Goal: Transaction & Acquisition: Register for event/course

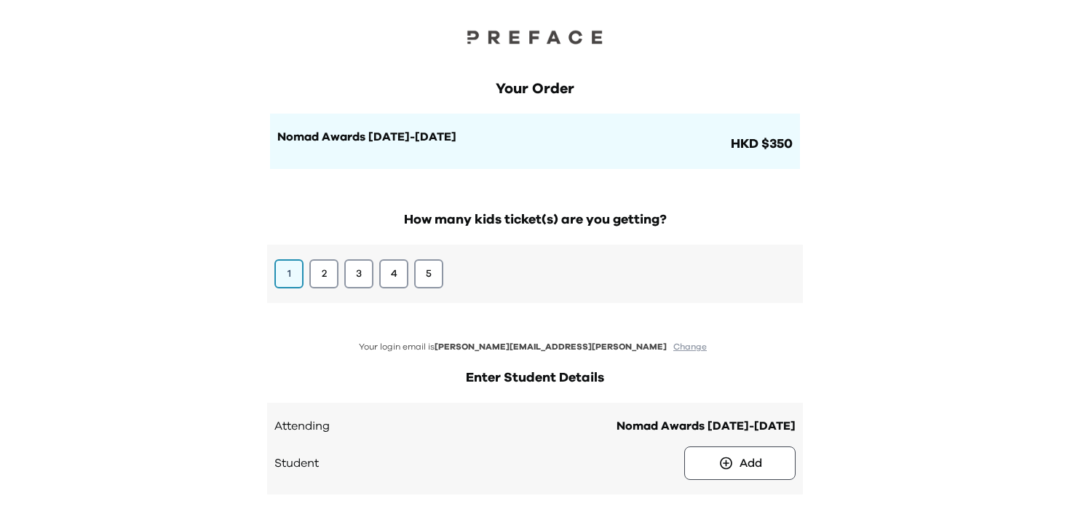
scroll to position [114, 0]
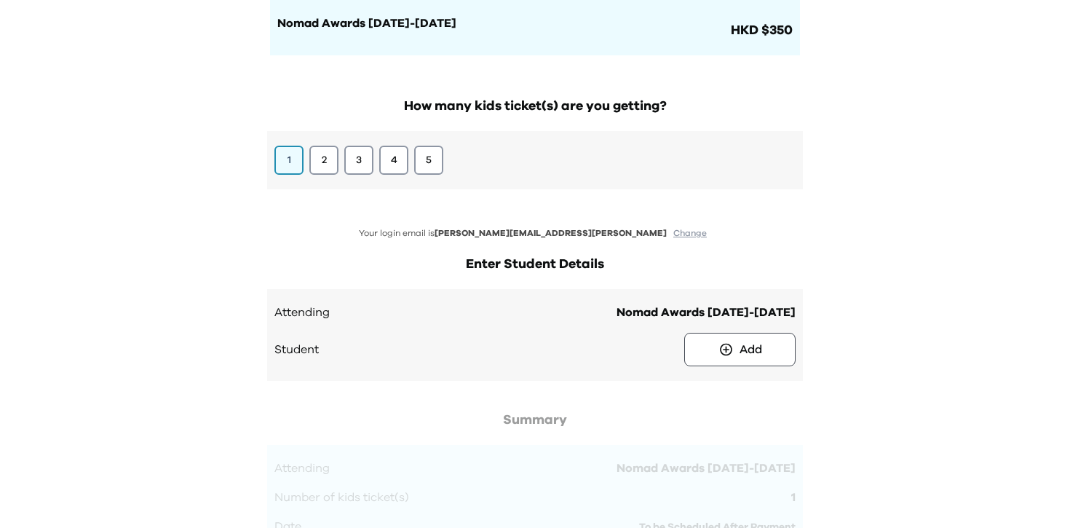
click at [669, 235] on button "Change" at bounding box center [690, 233] width 42 height 12
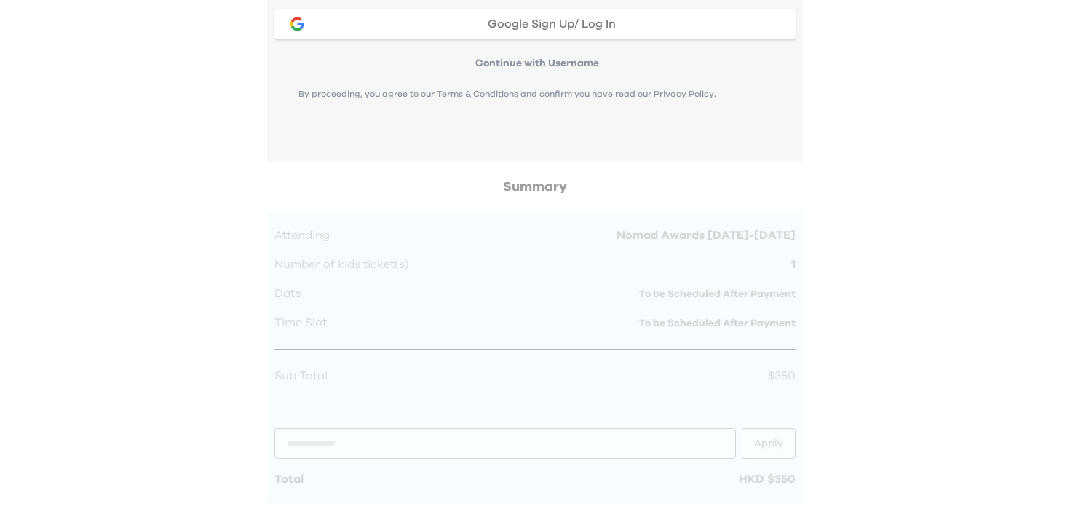
scroll to position [543, 0]
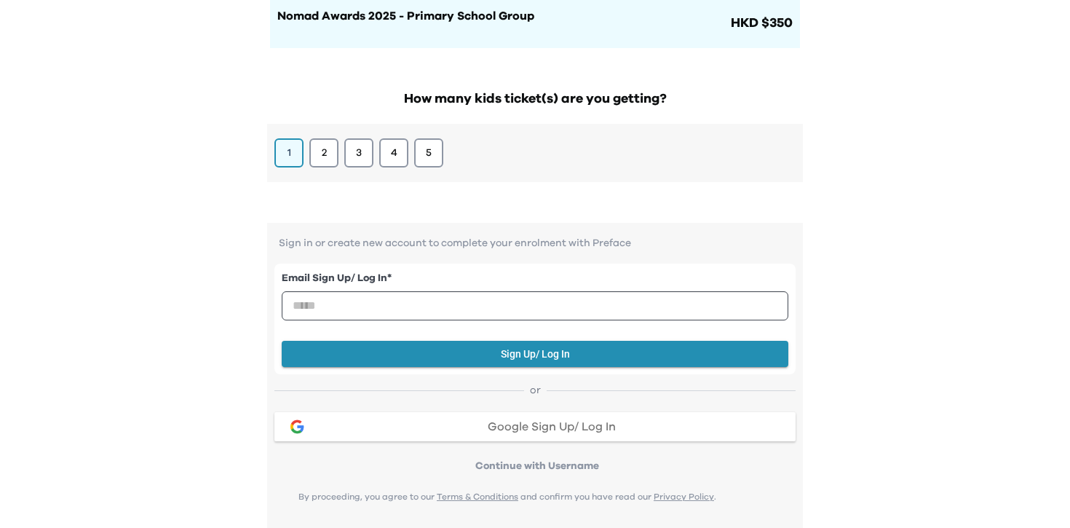
scroll to position [245, 0]
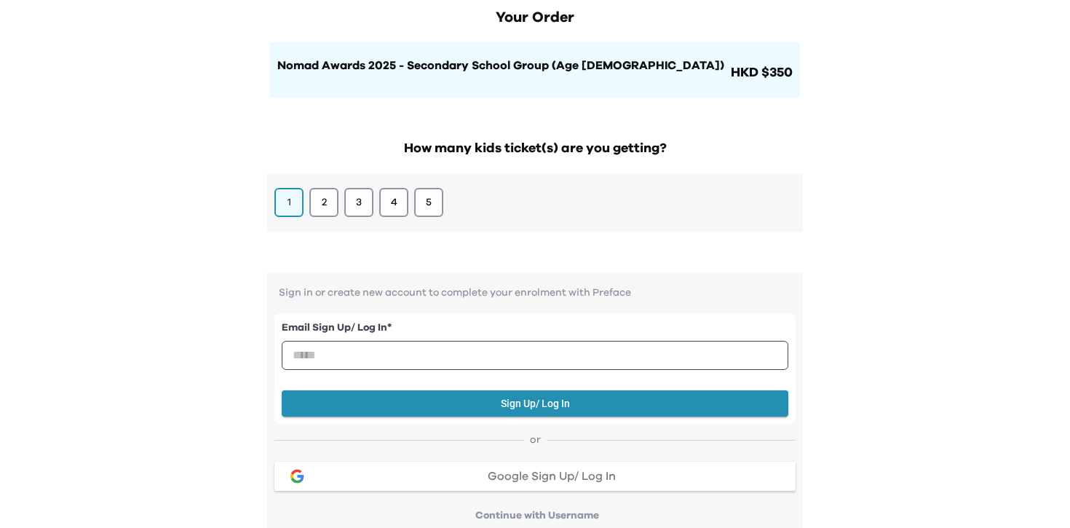
scroll to position [121, 0]
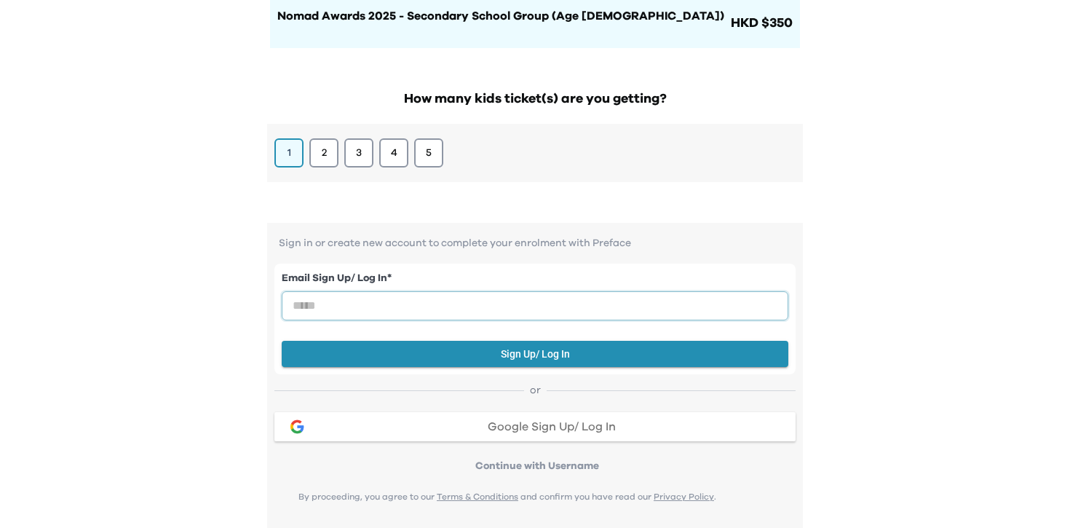
click at [552, 305] on input "email" at bounding box center [535, 305] width 507 height 29
click at [519, 303] on input "email" at bounding box center [535, 305] width 507 height 29
paste input "**********"
type input "**********"
click at [327, 153] on button "2" at bounding box center [324, 153] width 31 height 31
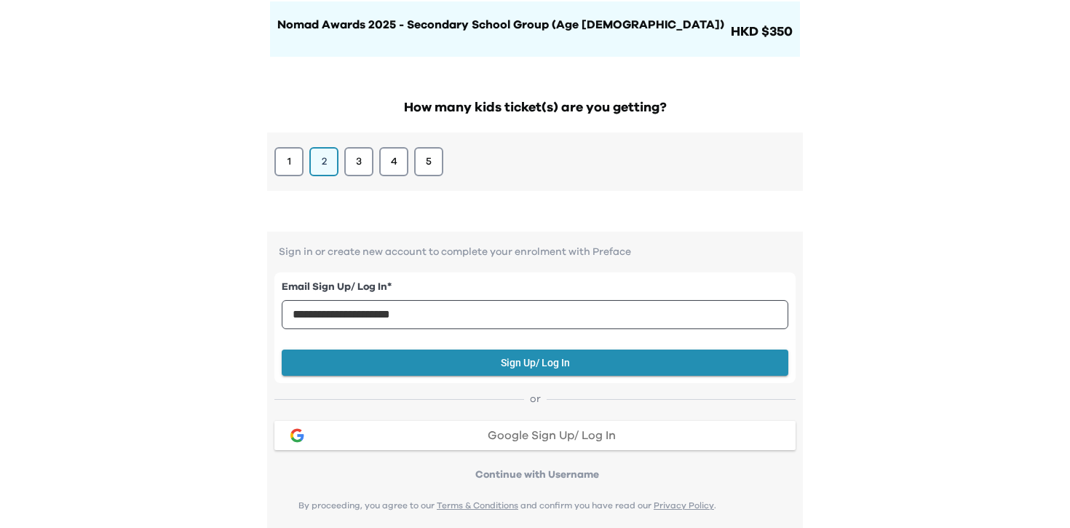
scroll to position [226, 0]
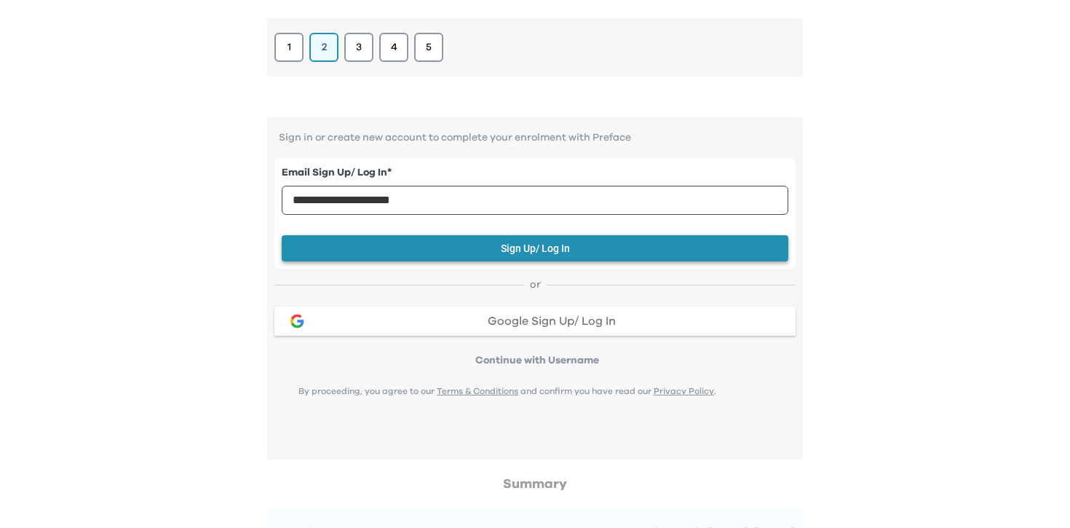
click at [525, 254] on button "Sign Up/ Log In" at bounding box center [535, 248] width 507 height 27
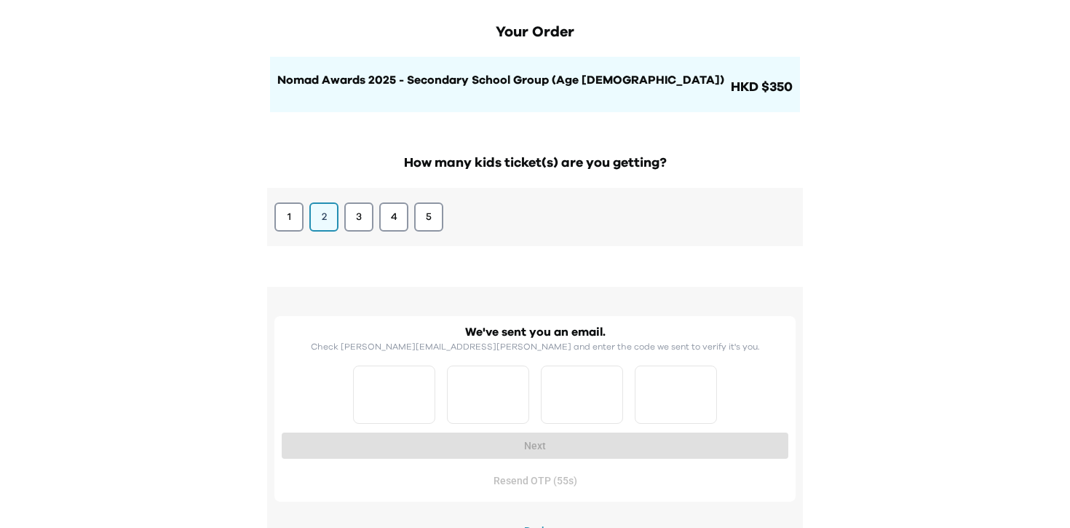
scroll to position [104, 0]
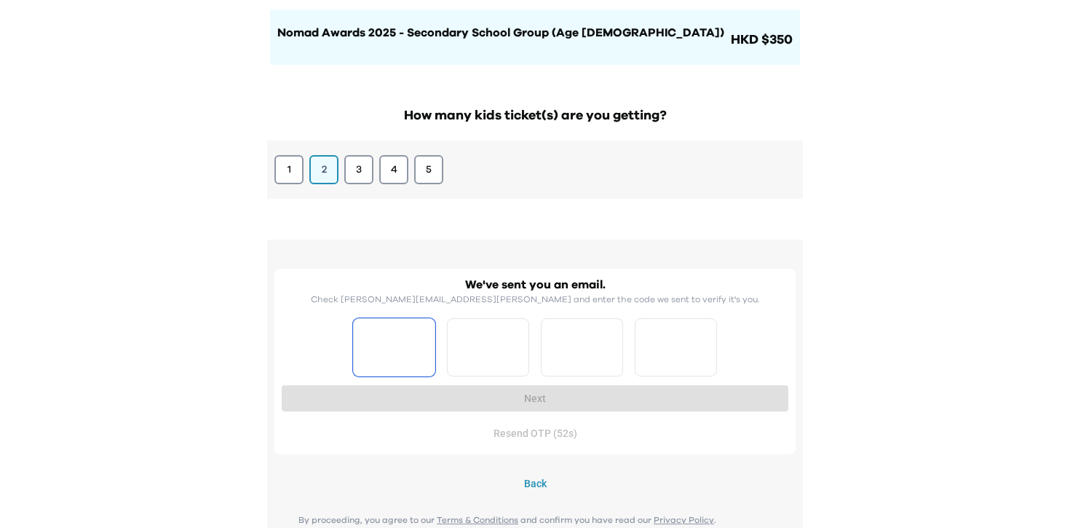
click at [400, 341] on input "Please enter OTP character 1" at bounding box center [394, 347] width 82 height 58
type input "*"
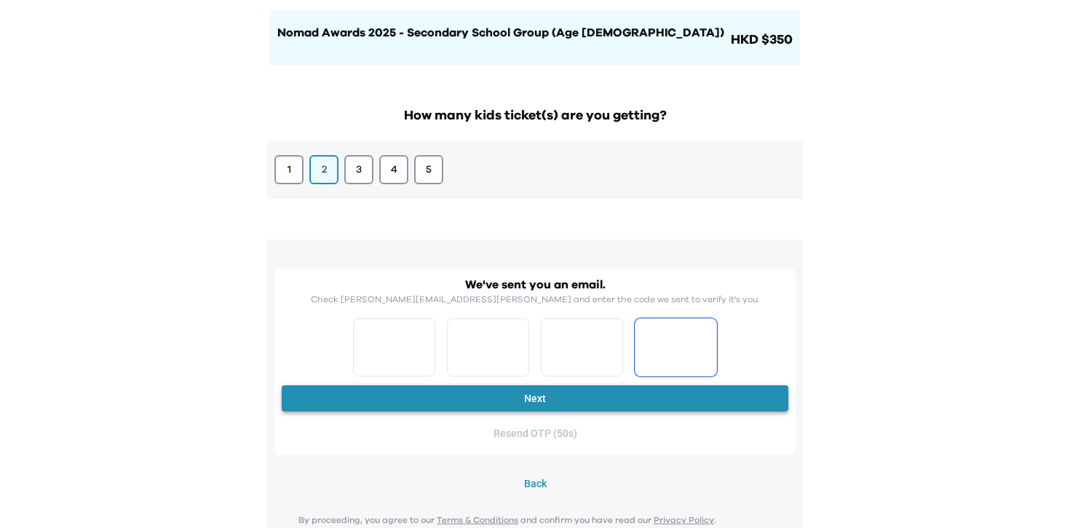
type input "*"
click at [623, 392] on button "Next" at bounding box center [535, 398] width 507 height 27
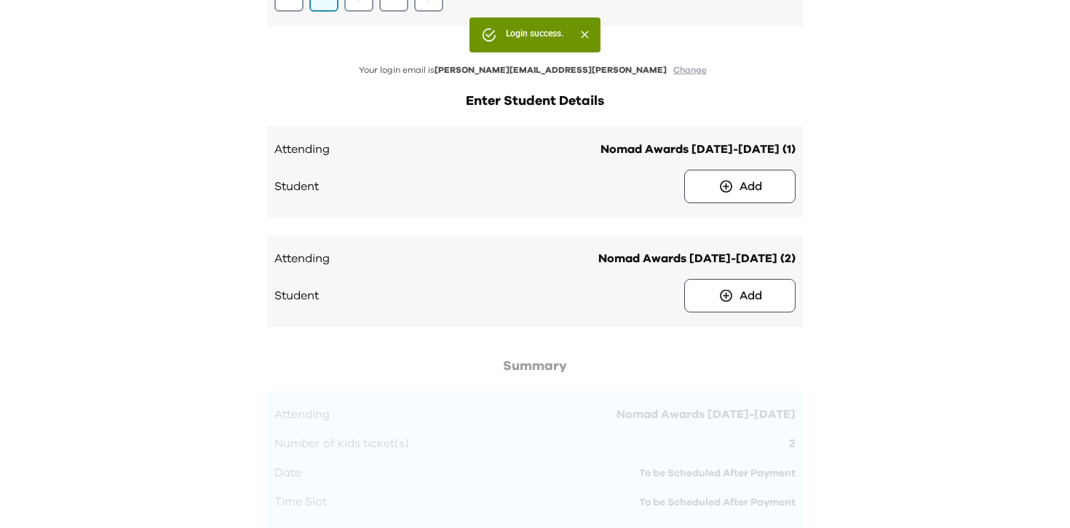
scroll to position [287, 0]
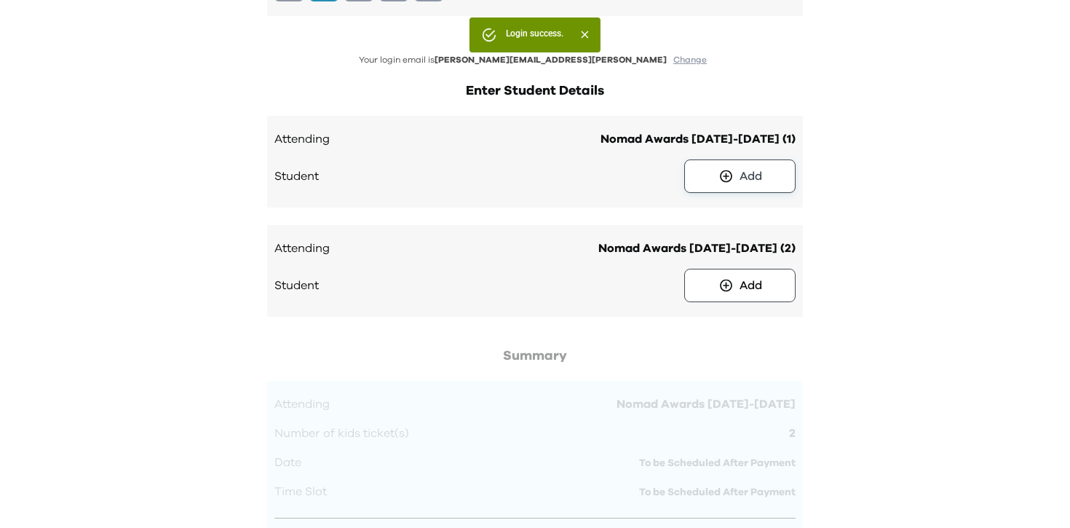
click at [743, 174] on div "Add" at bounding box center [750, 175] width 23 height 17
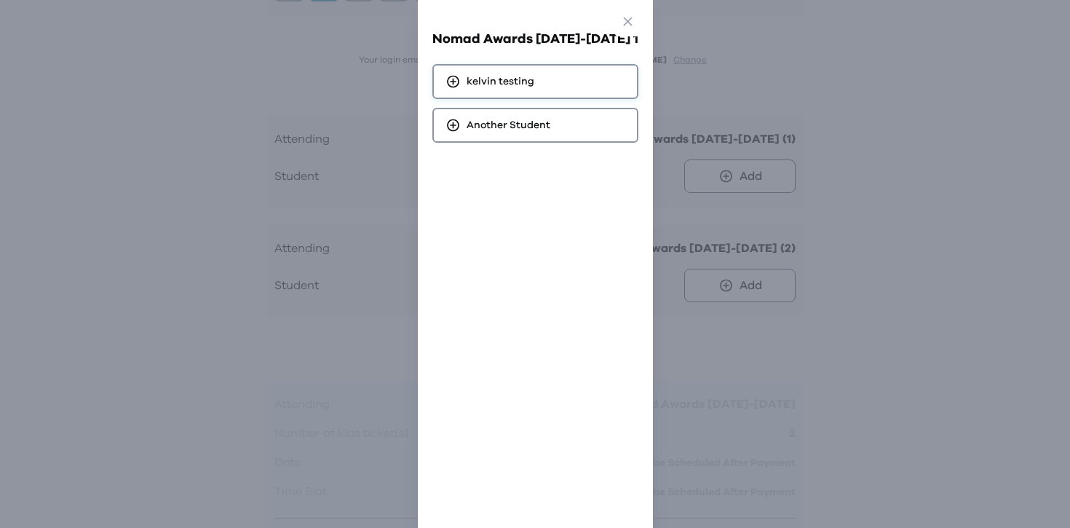
click at [509, 83] on span "kelvin testing" at bounding box center [501, 81] width 68 height 15
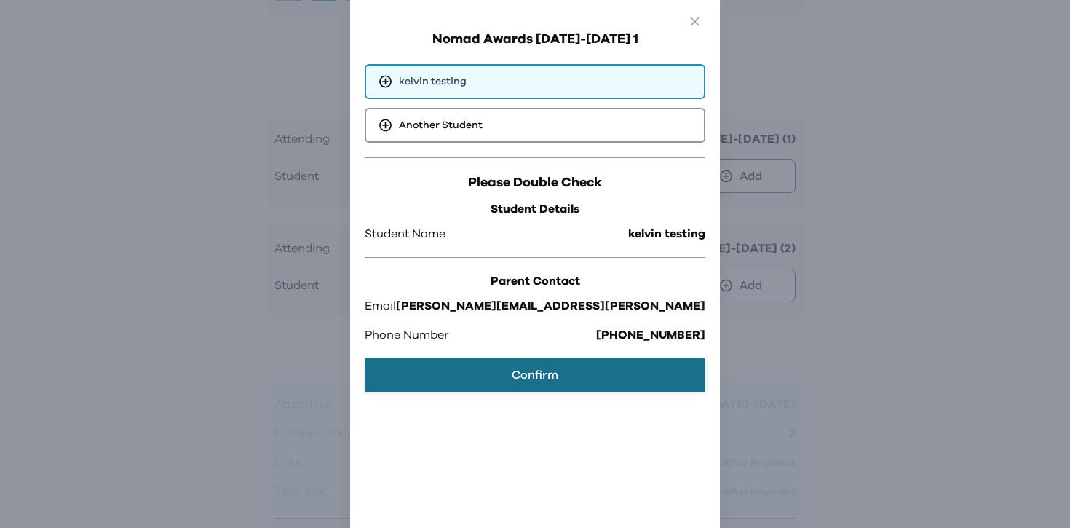
click at [560, 382] on button "Confirm" at bounding box center [535, 374] width 341 height 33
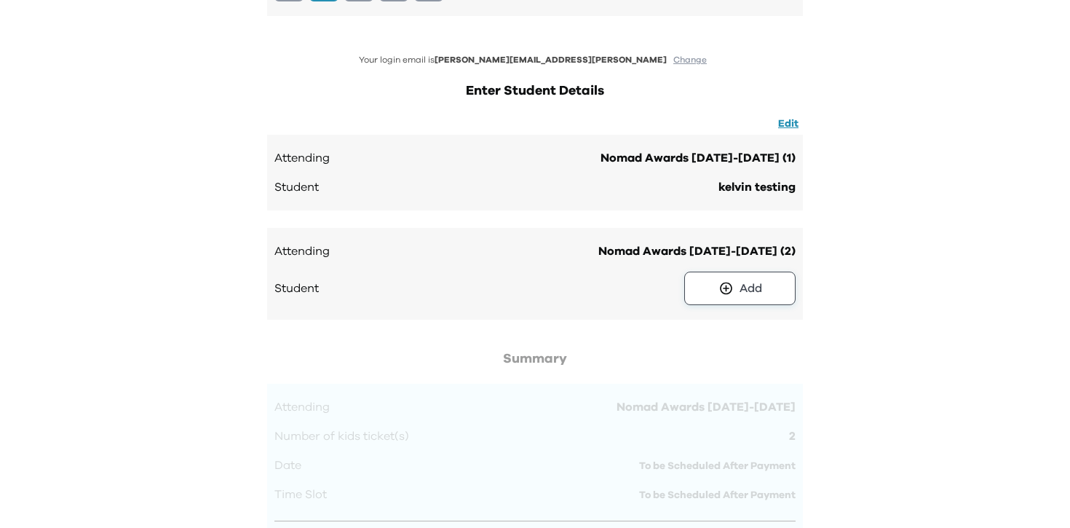
click at [764, 286] on button "Add" at bounding box center [739, 287] width 111 height 33
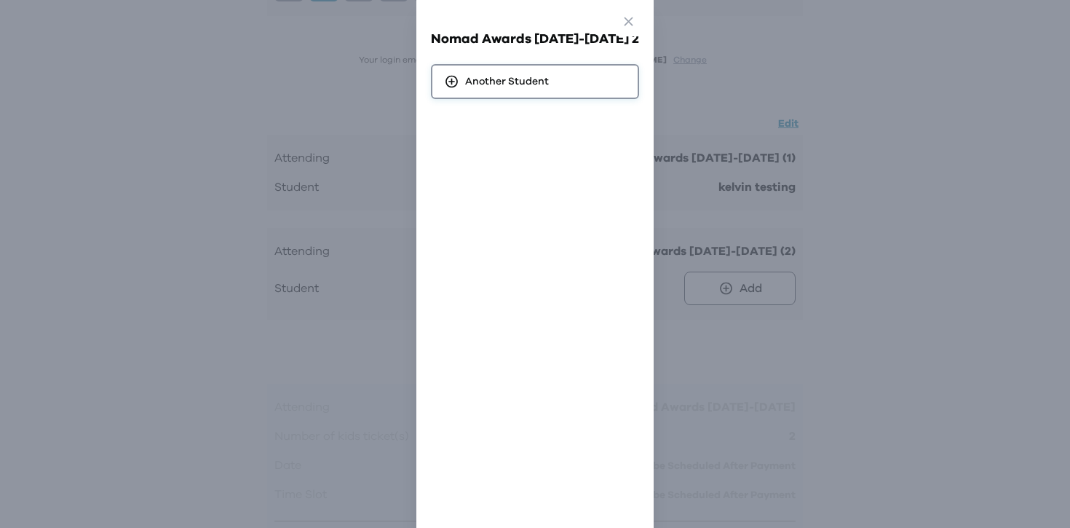
click at [527, 74] on span "Another Student" at bounding box center [507, 81] width 84 height 15
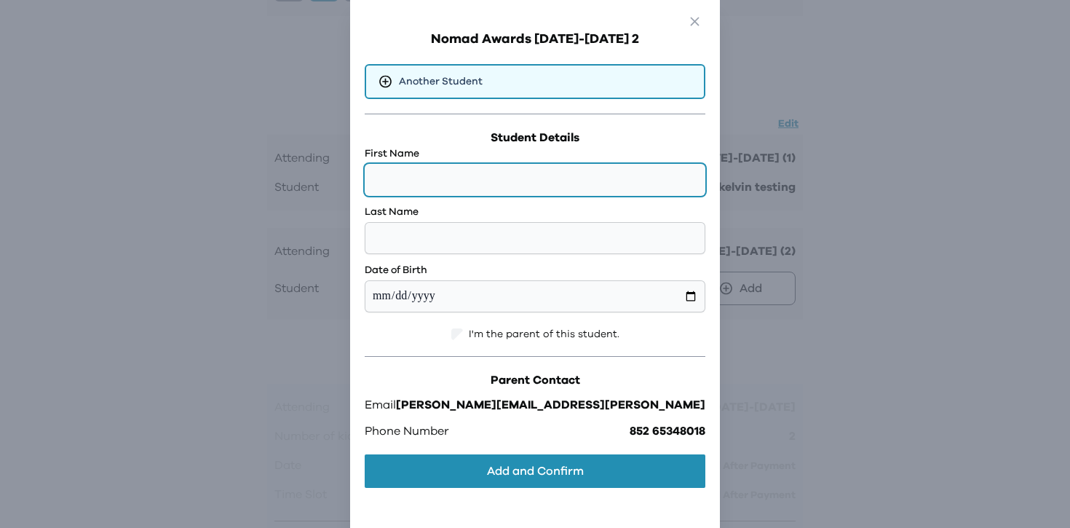
click at [531, 188] on input "text" at bounding box center [535, 180] width 341 height 32
click at [515, 172] on input "******" at bounding box center [535, 180] width 341 height 32
type input "******"
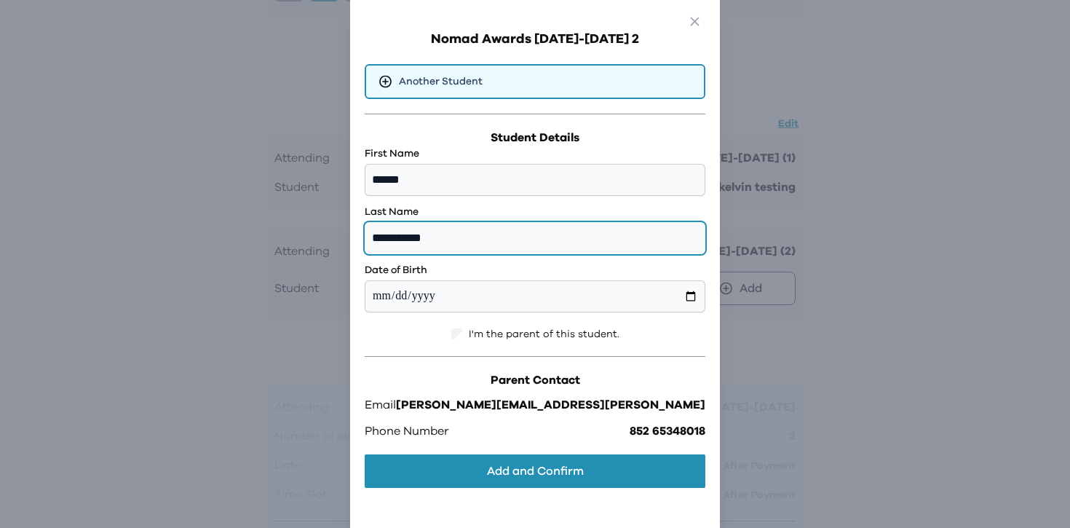
type input "**********"
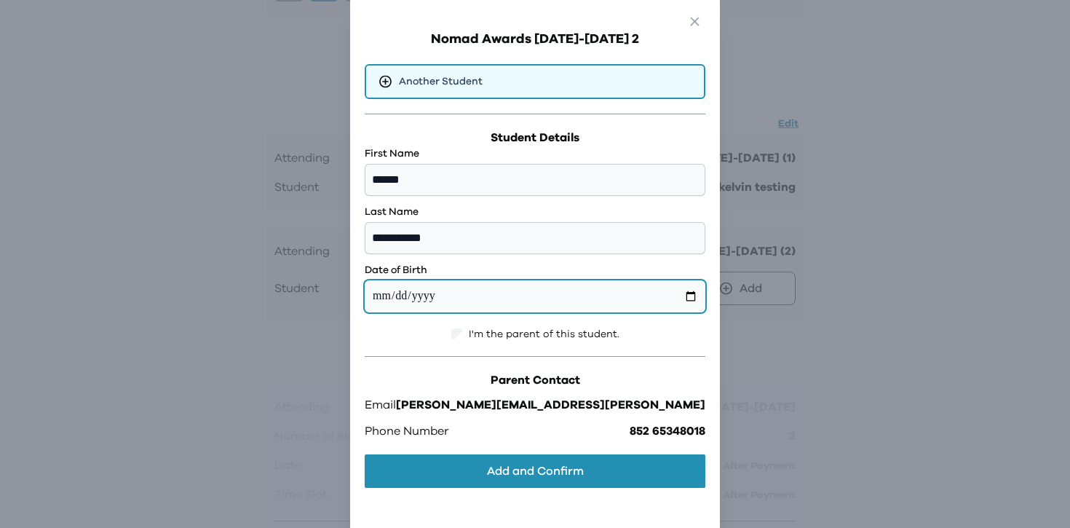
click at [506, 295] on input "date" at bounding box center [535, 296] width 341 height 32
click at [452, 295] on input "date" at bounding box center [535, 296] width 341 height 32
click at [535, 293] on input "date" at bounding box center [535, 296] width 341 height 32
click at [517, 305] on input "date" at bounding box center [535, 296] width 341 height 32
click at [520, 298] on input "date" at bounding box center [535, 296] width 341 height 32
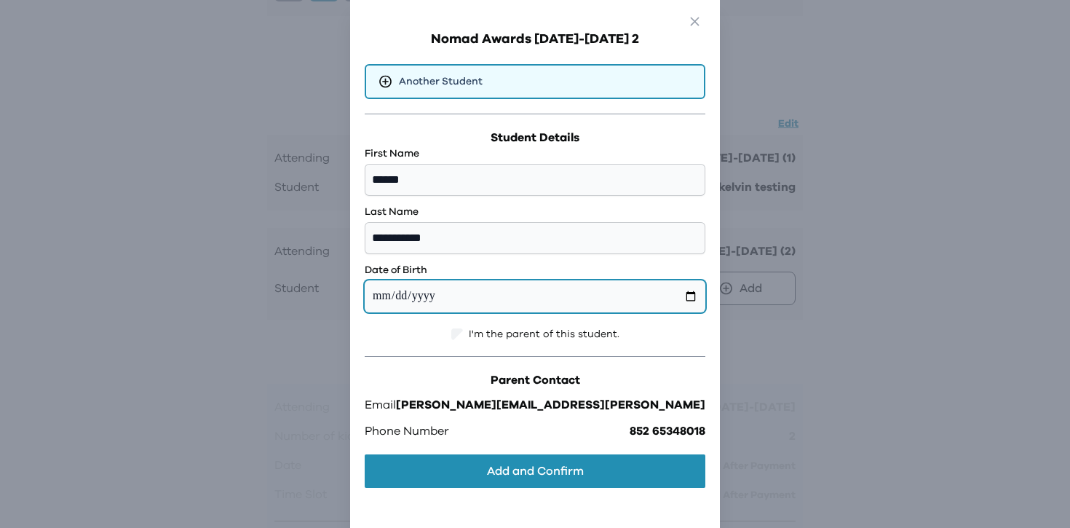
click at [463, 298] on input "date" at bounding box center [535, 296] width 341 height 32
type input "**********"
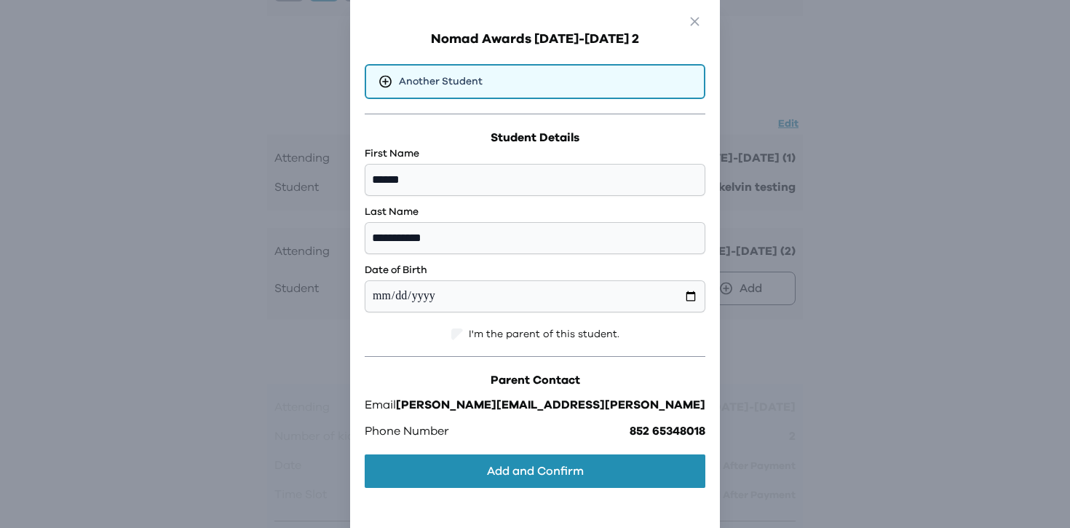
click at [525, 328] on span "I'm the parent of this student." at bounding box center [544, 334] width 151 height 15
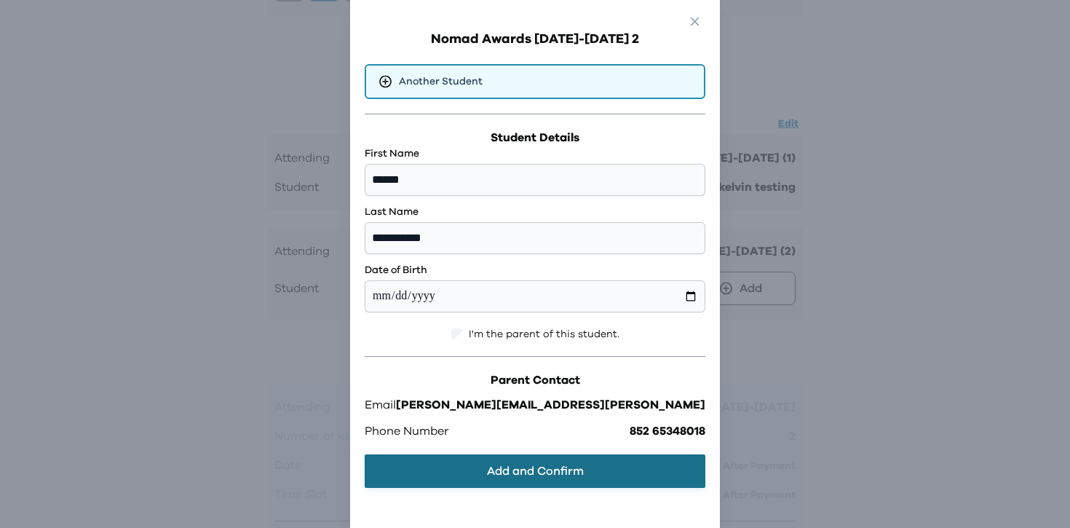
click at [552, 471] on button "Add and Confirm" at bounding box center [535, 470] width 341 height 33
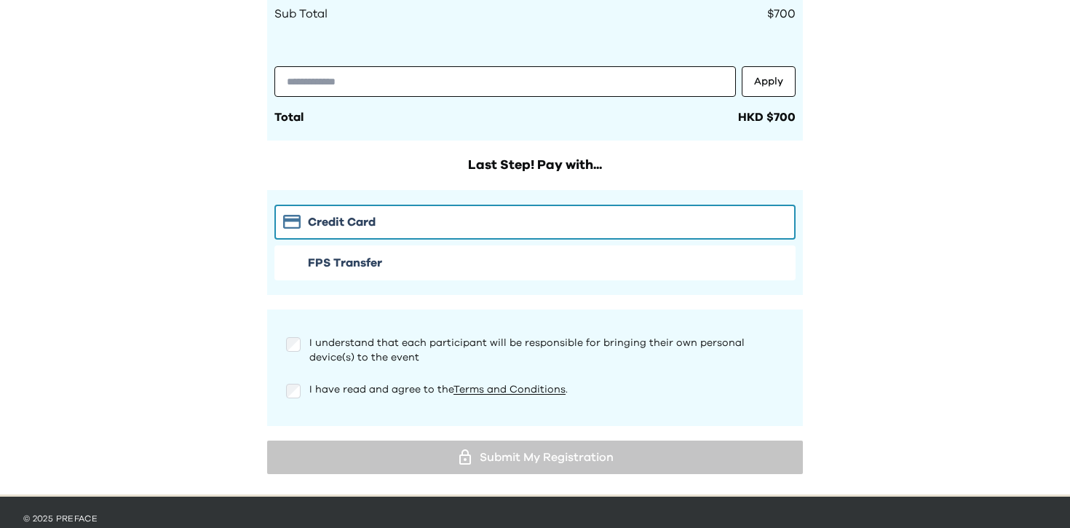
scroll to position [833, 0]
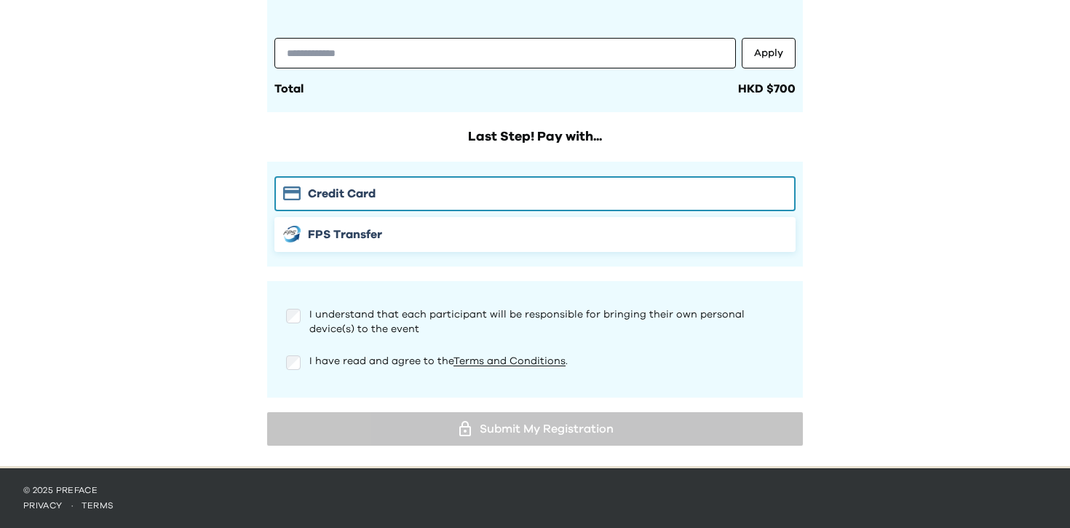
click at [430, 234] on div "FPS Transfer" at bounding box center [535, 234] width 504 height 17
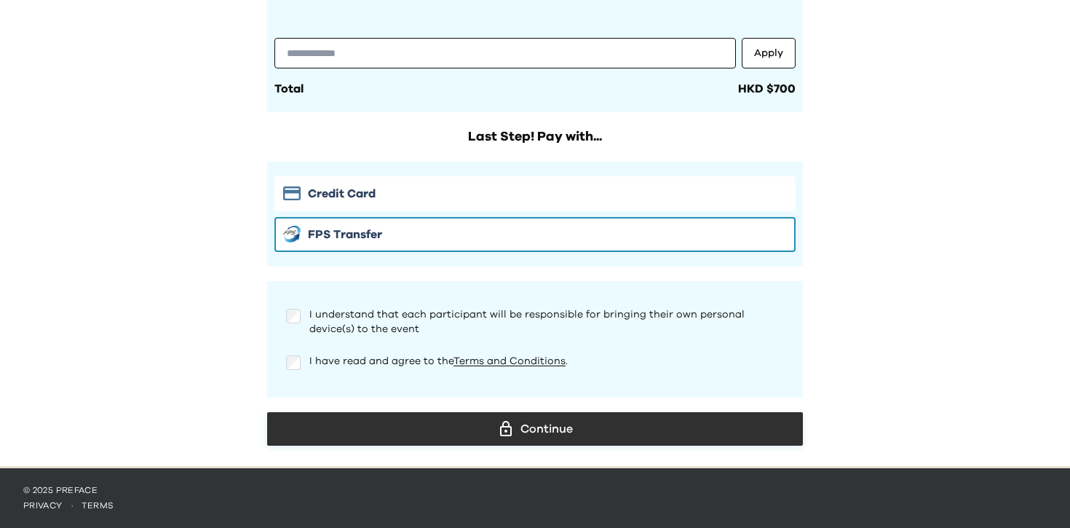
click at [550, 438] on div "Continue" at bounding box center [535, 429] width 512 height 22
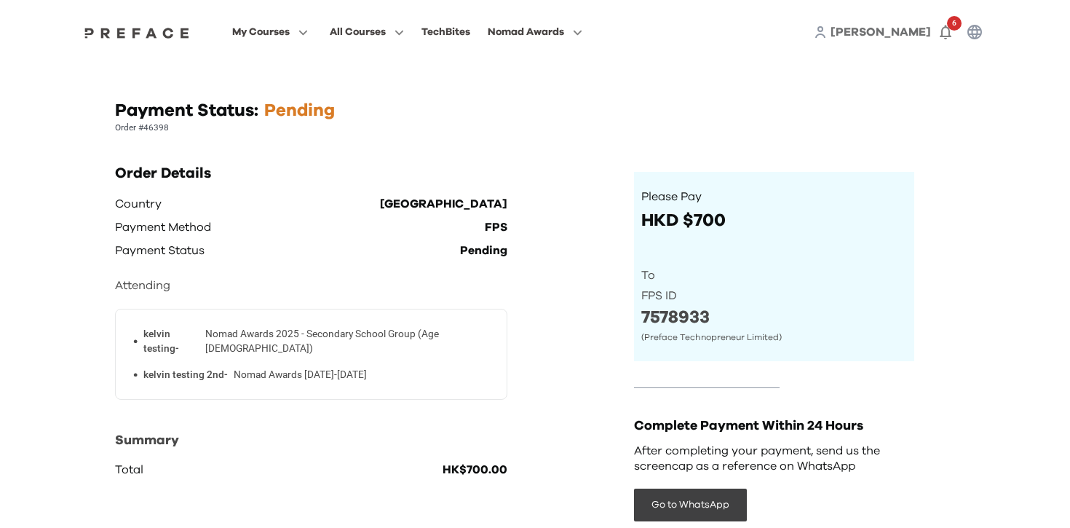
click at [745, 114] on div "Payment Status: Pending" at bounding box center [535, 110] width 840 height 23
click at [920, 33] on span "Kelvin" at bounding box center [880, 32] width 100 height 12
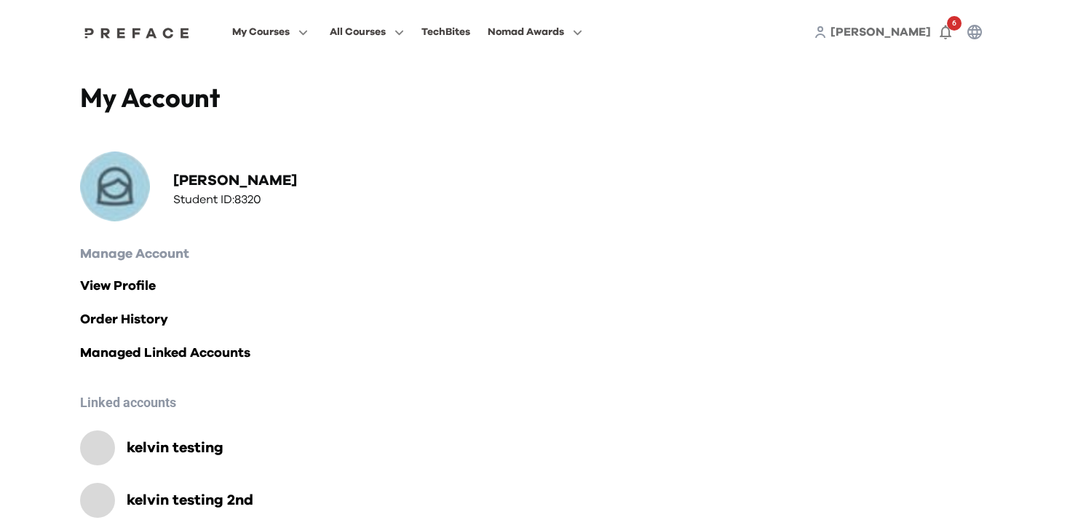
scroll to position [119, 0]
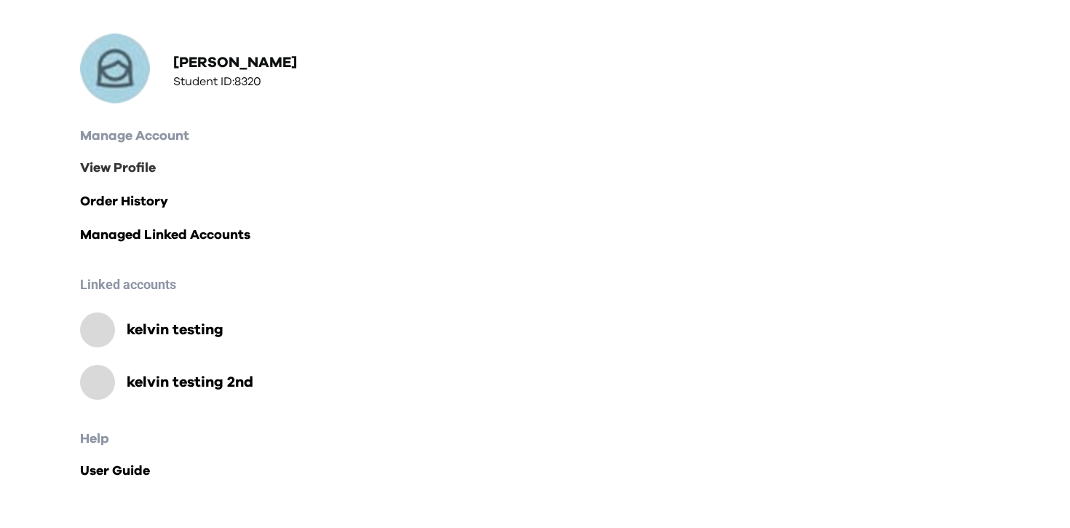
click at [144, 177] on link "View Profile" at bounding box center [535, 168] width 910 height 20
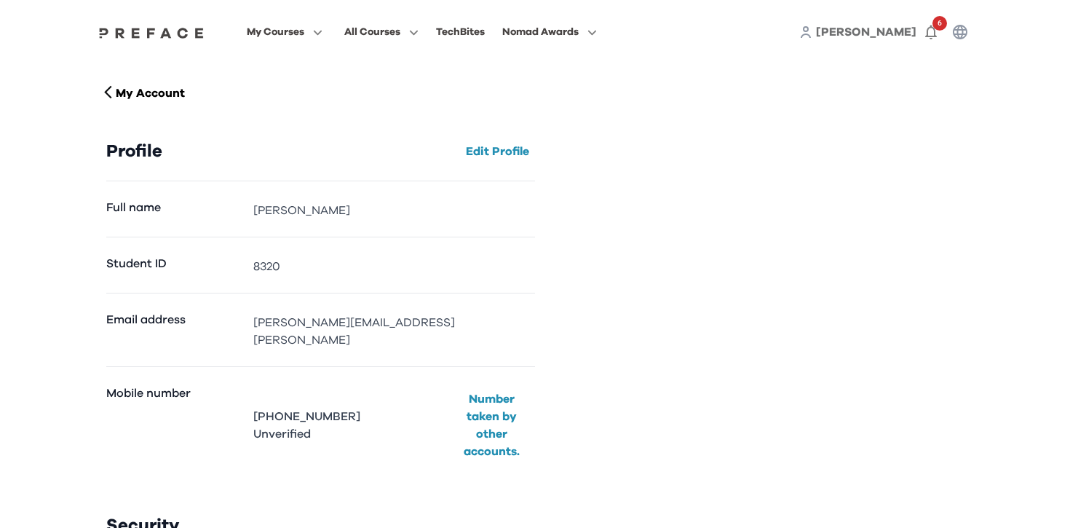
scroll to position [202, 0]
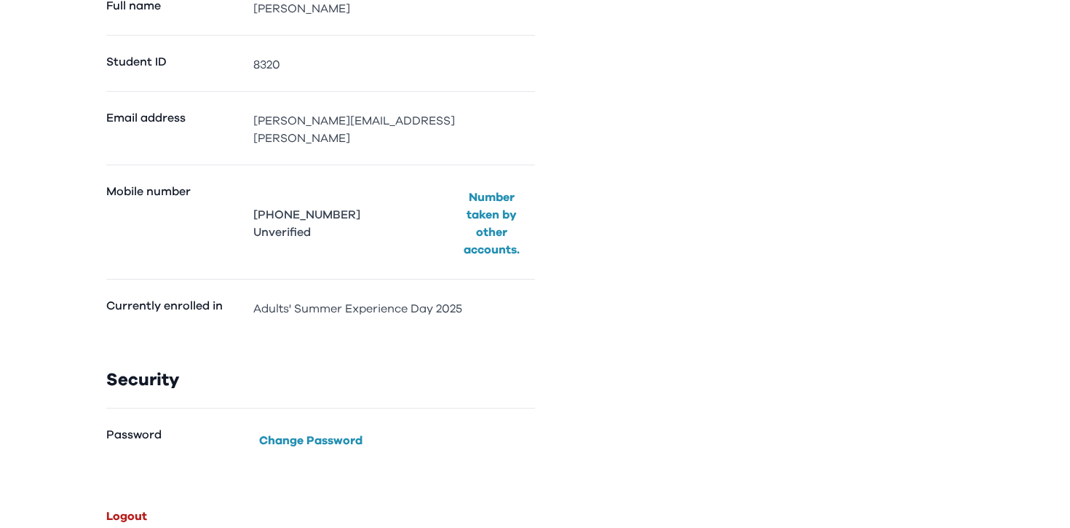
click at [127, 504] on button "Logout" at bounding box center [126, 515] width 52 height 23
